Goal: Check status: Check status

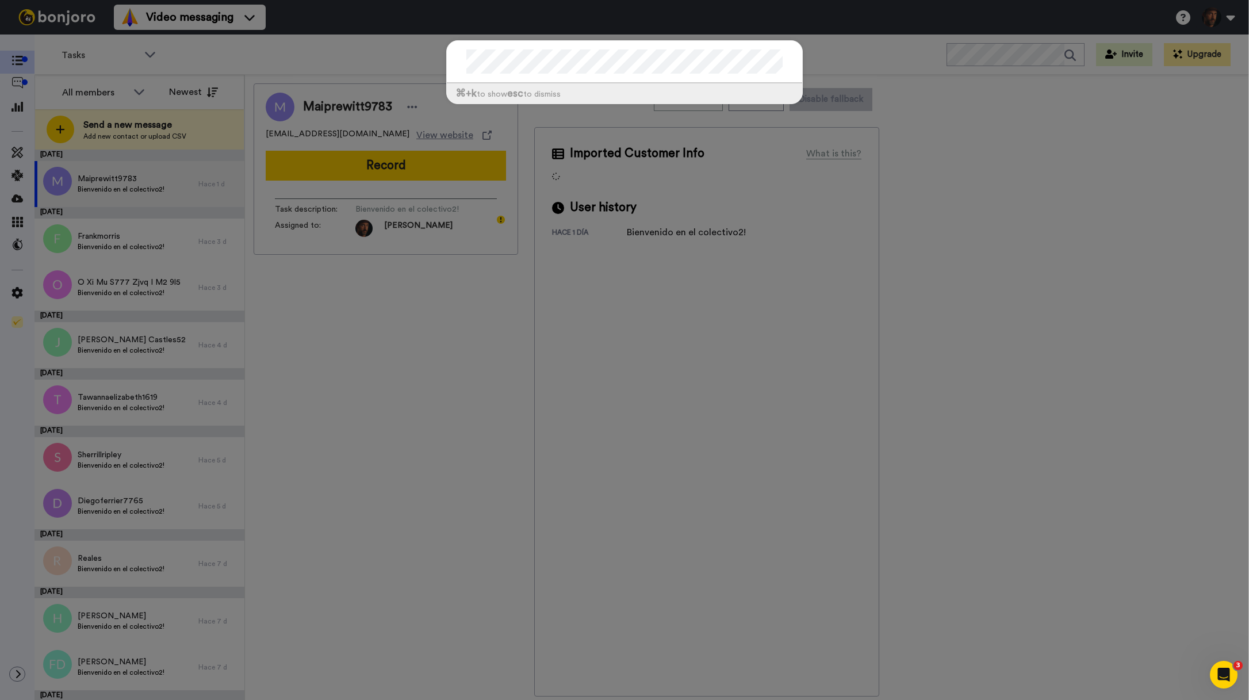
click at [24, 59] on div "⌘ +k to show esc to dismiss" at bounding box center [624, 350] width 1249 height 700
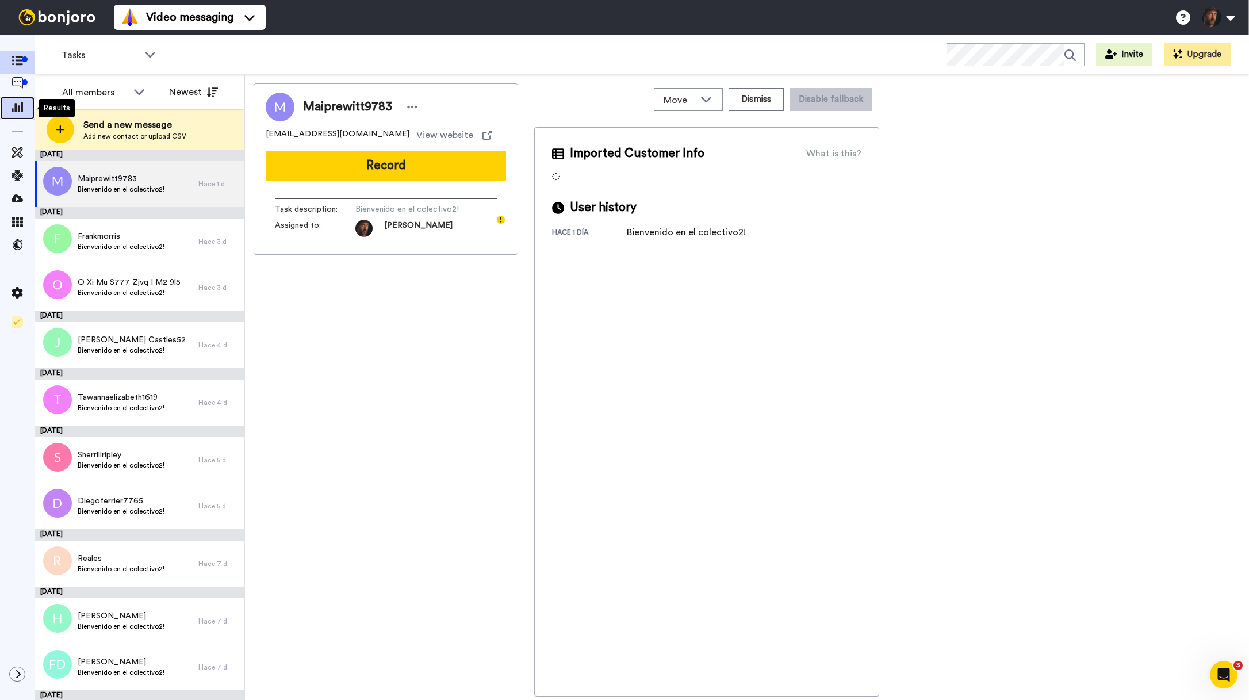
click at [12, 104] on icon at bounding box center [18, 106] width 12 height 10
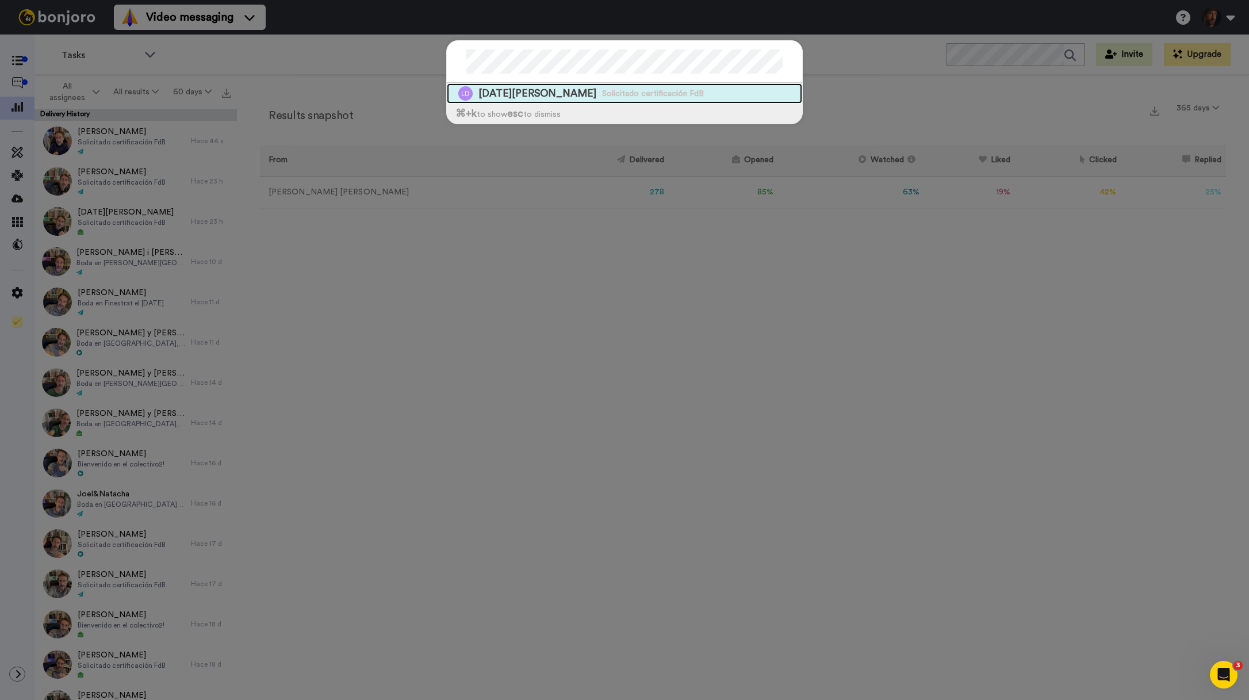
click at [538, 90] on span "Lucia De andres" at bounding box center [537, 93] width 118 height 14
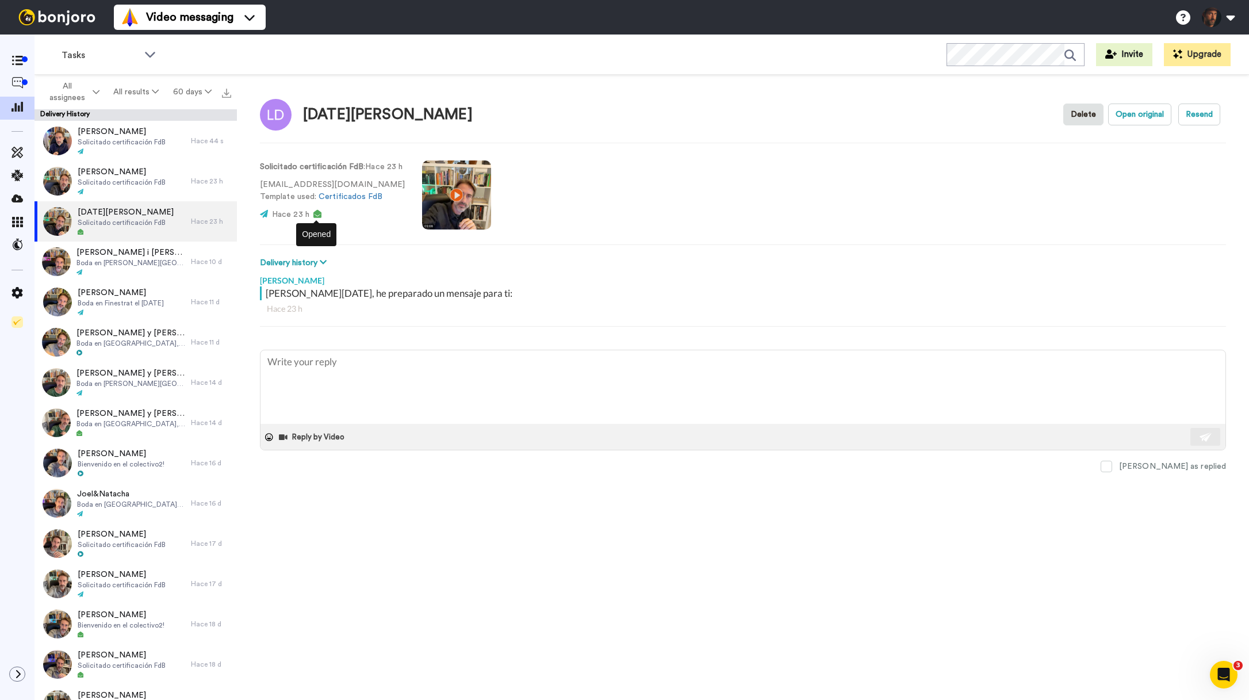
click at [314, 213] on icon at bounding box center [317, 214] width 8 height 8
click at [455, 194] on video at bounding box center [456, 194] width 69 height 69
type textarea "x"
